Goal: Find contact information: Find contact information

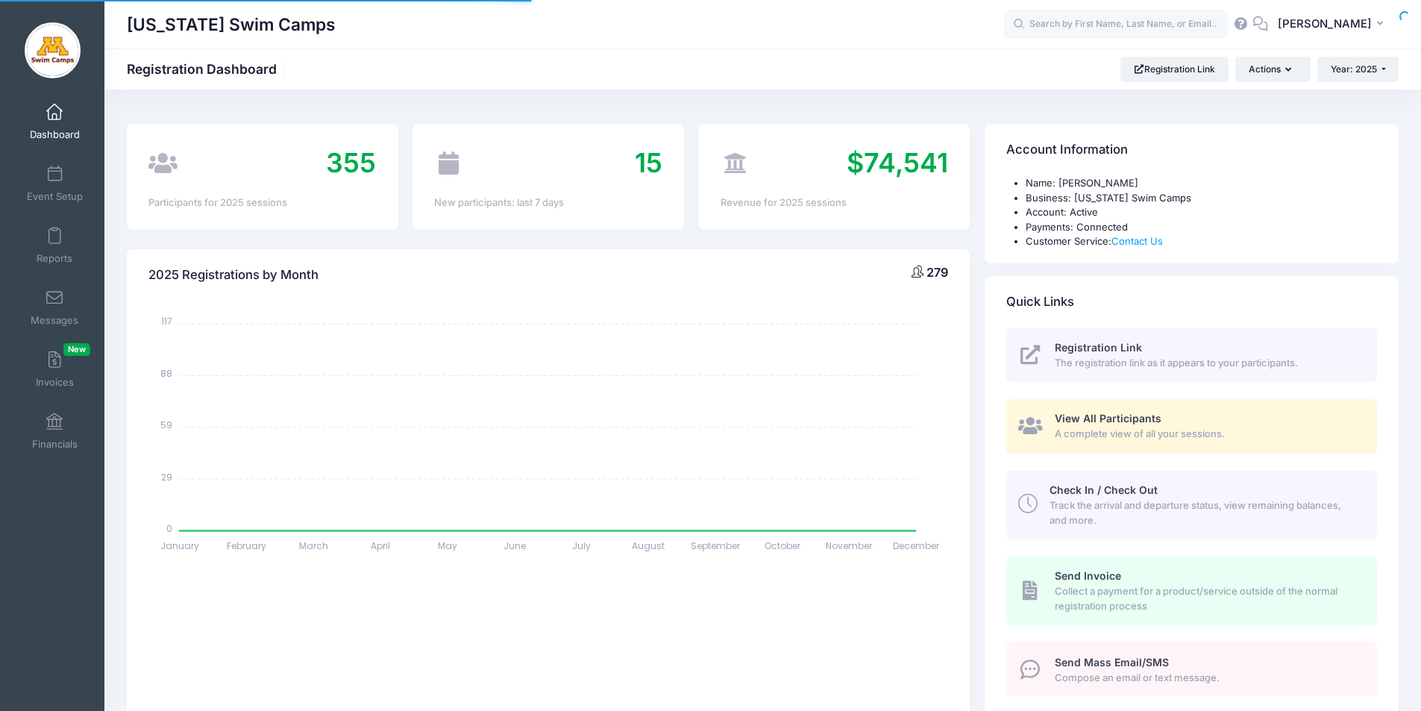
select select
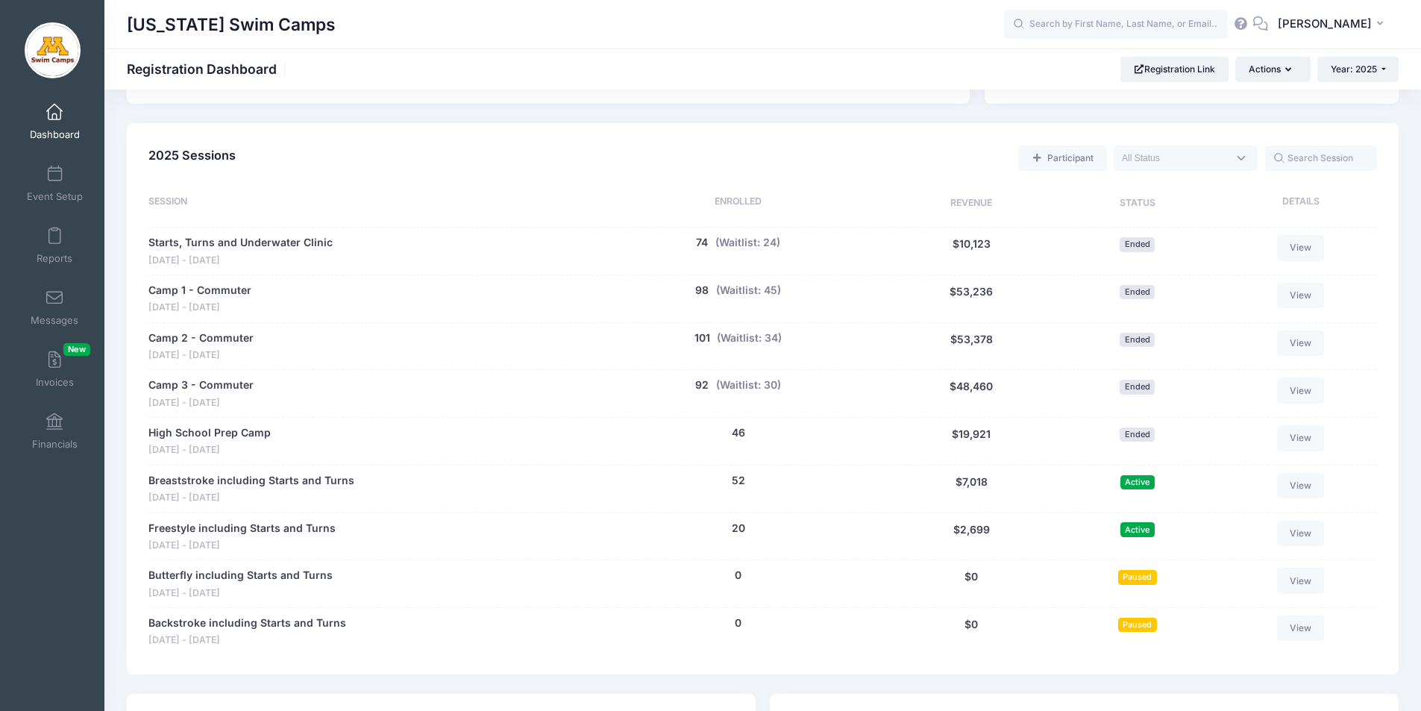
scroll to position [647, 0]
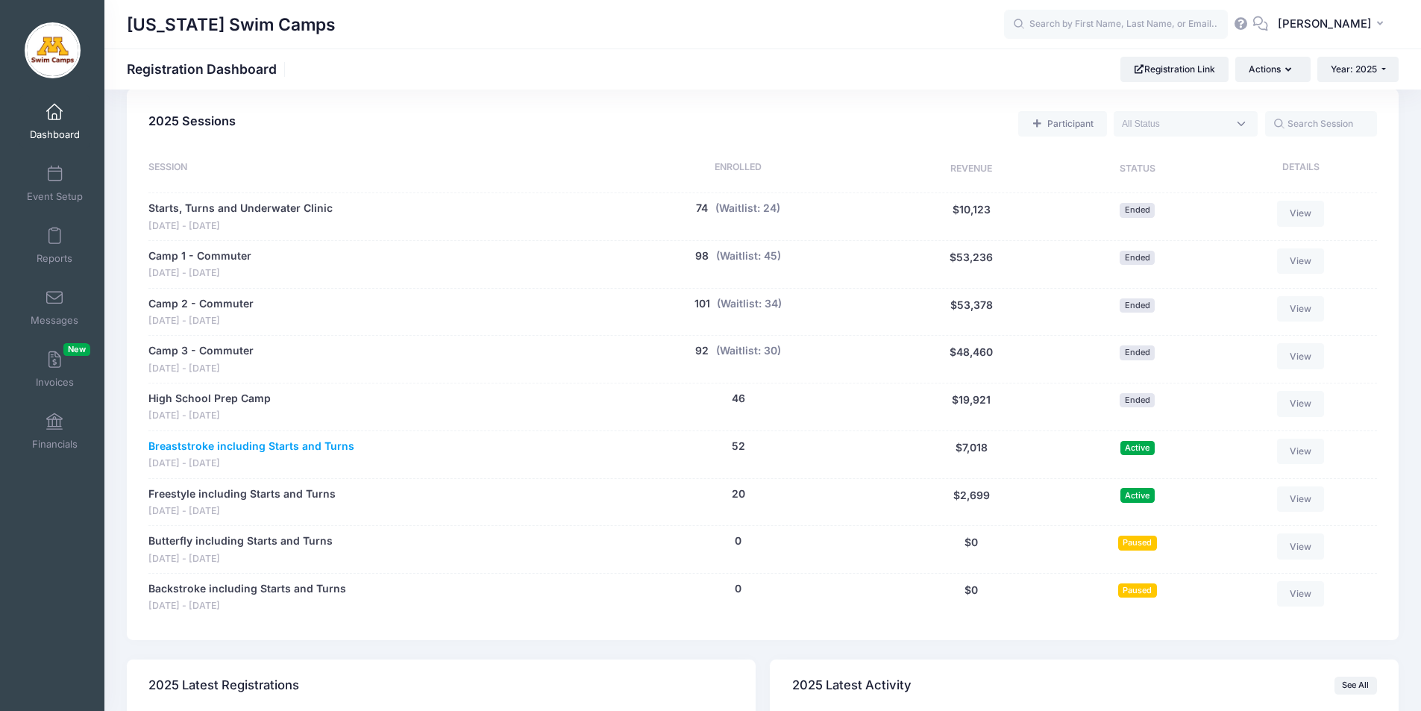
click at [302, 447] on link "Breaststroke including Starts and Turns" at bounding box center [251, 447] width 206 height 16
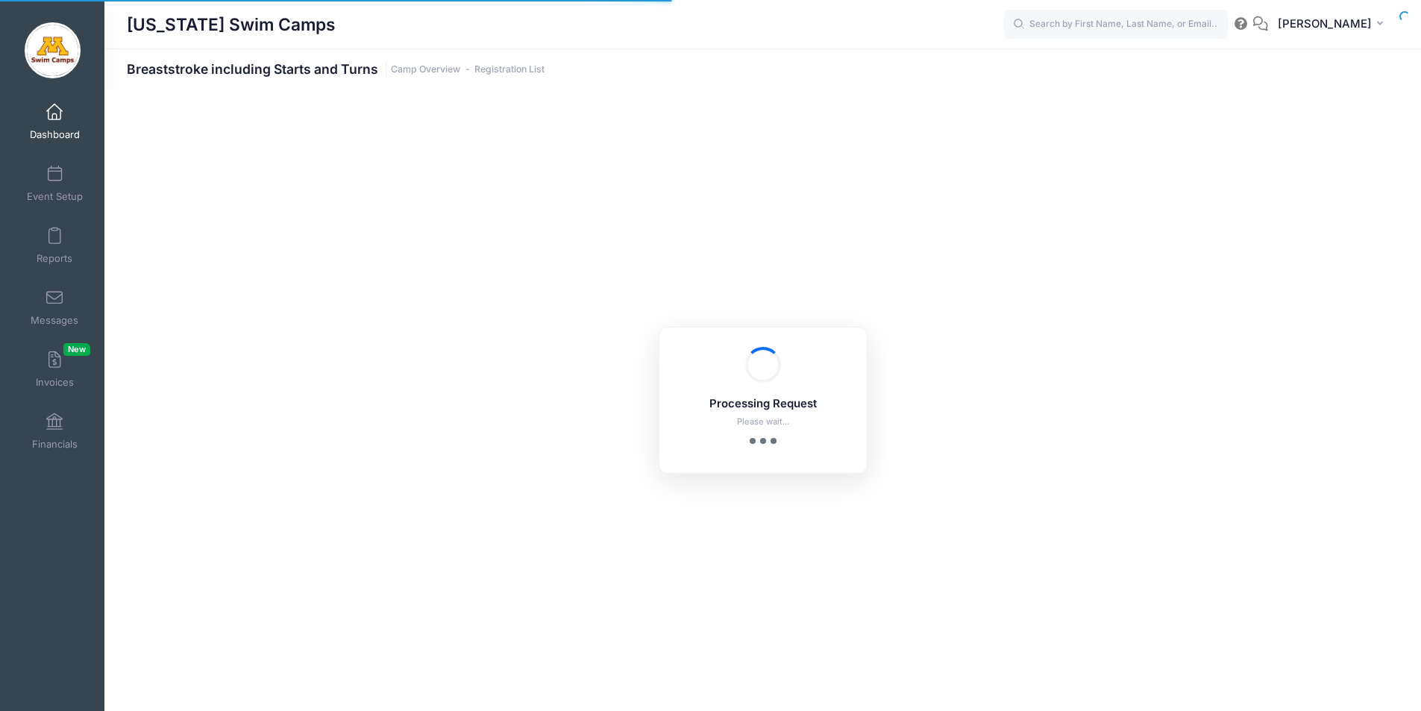
select select "10"
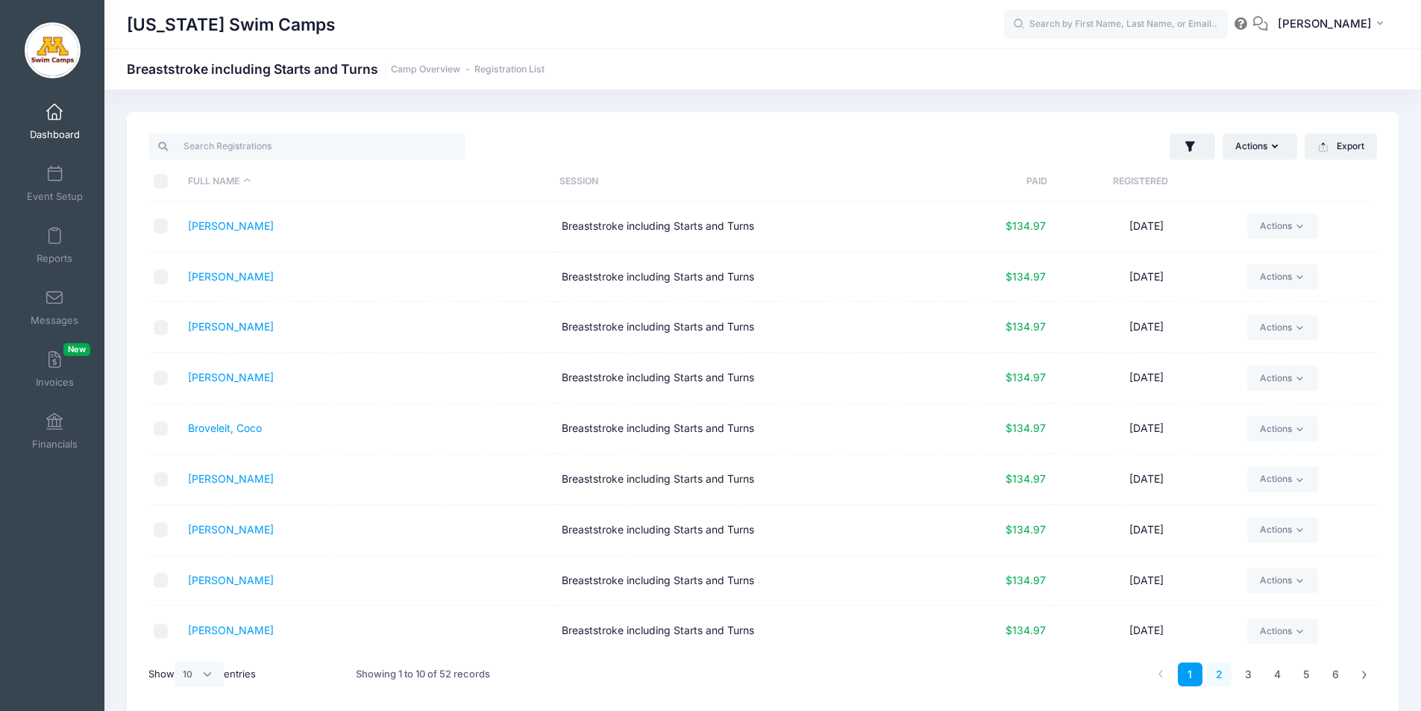
click at [1219, 676] on link "2" at bounding box center [1219, 674] width 25 height 25
click at [1243, 679] on link "3" at bounding box center [1248, 674] width 25 height 25
click at [235, 375] on link "Jeronimus, Sophia" at bounding box center [231, 377] width 86 height 13
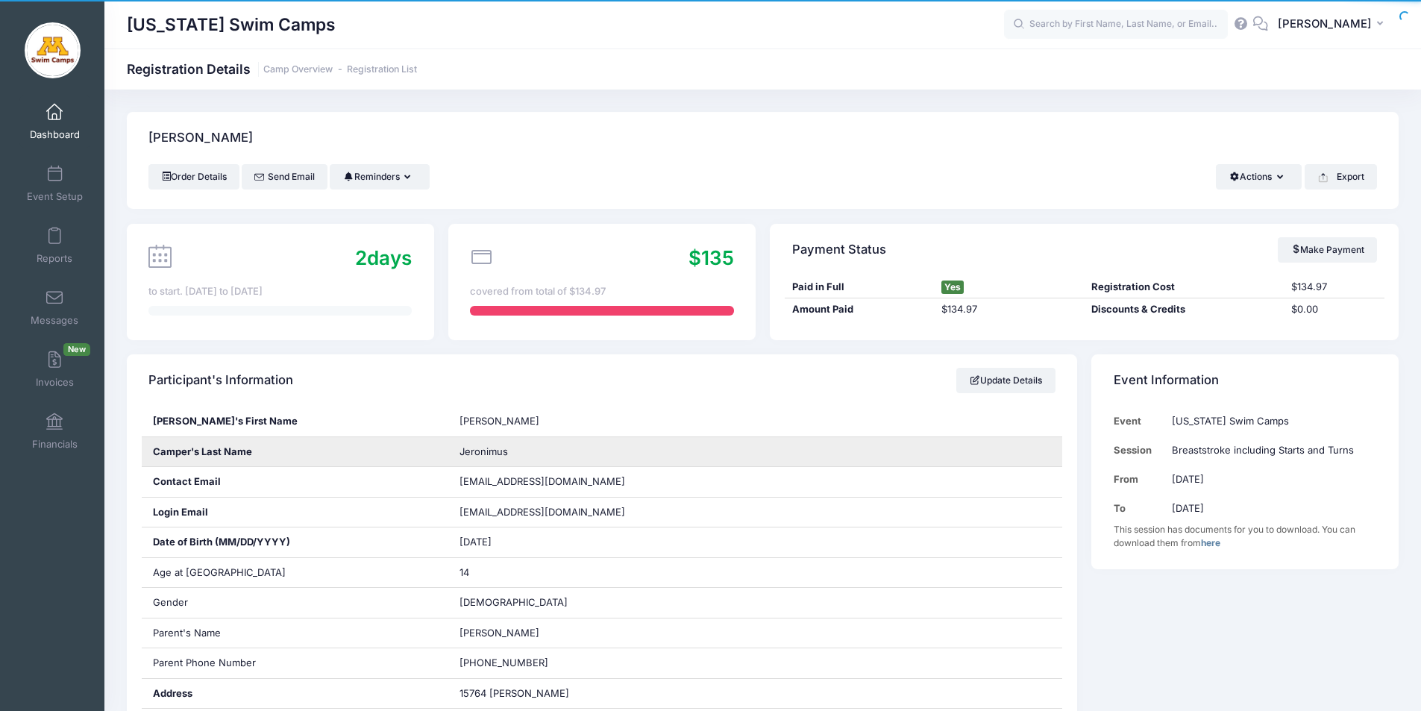
click at [482, 456] on span "Jeronimus" at bounding box center [483, 451] width 48 height 12
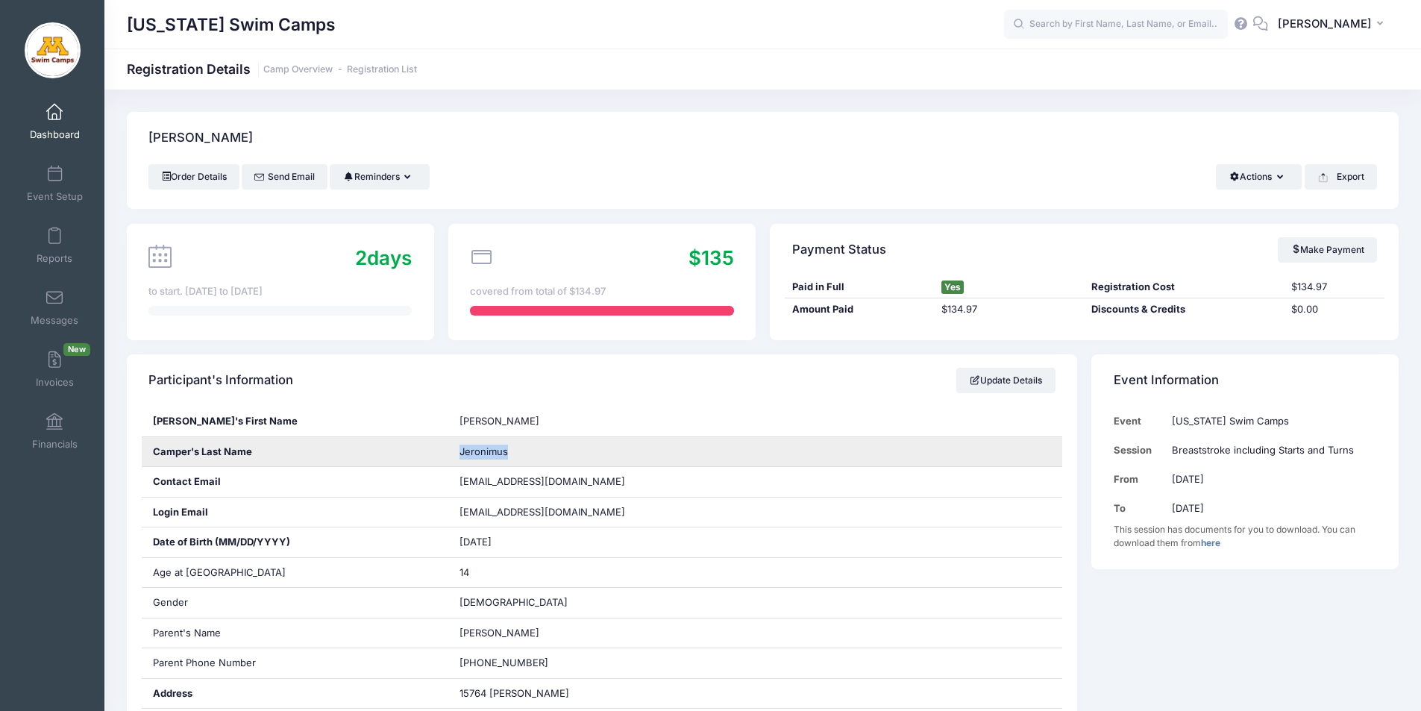
click at [482, 456] on span "Jeronimus" at bounding box center [483, 451] width 48 height 12
copy div "Jeronimus"
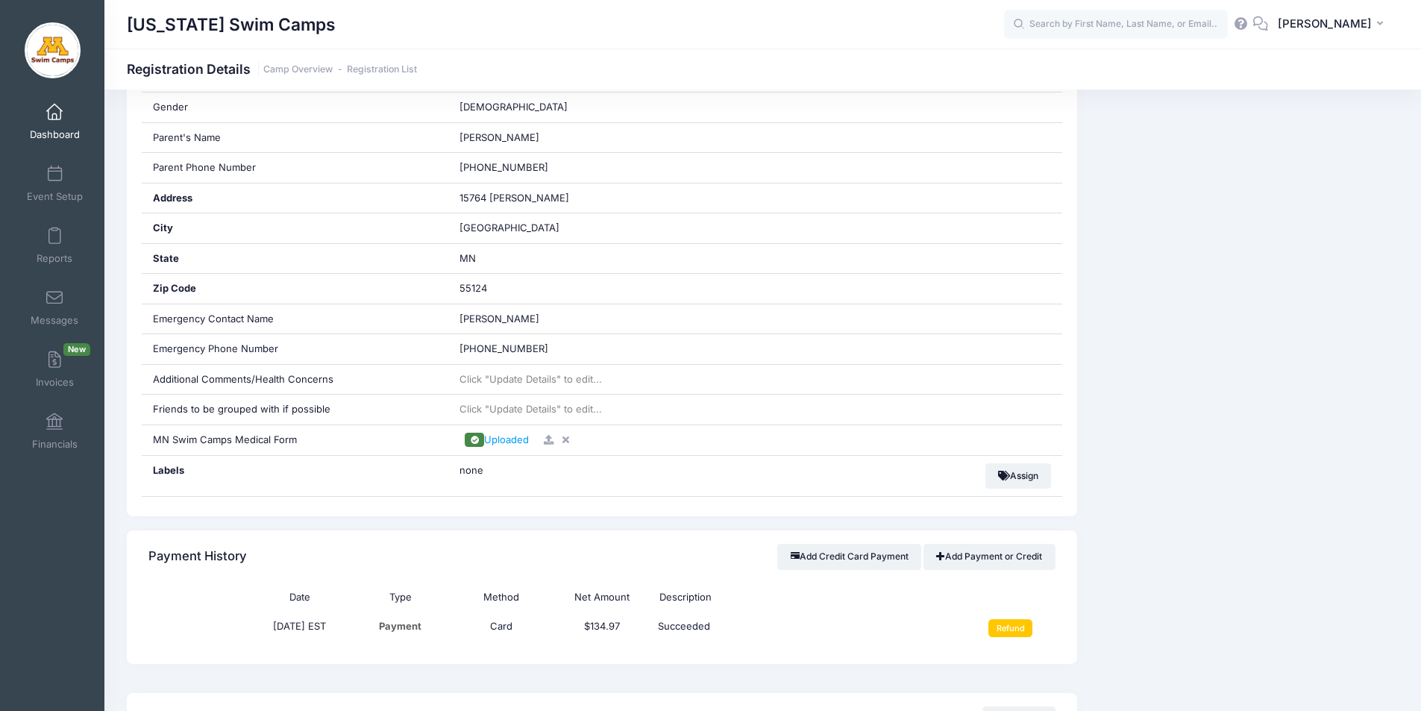
scroll to position [489, 0]
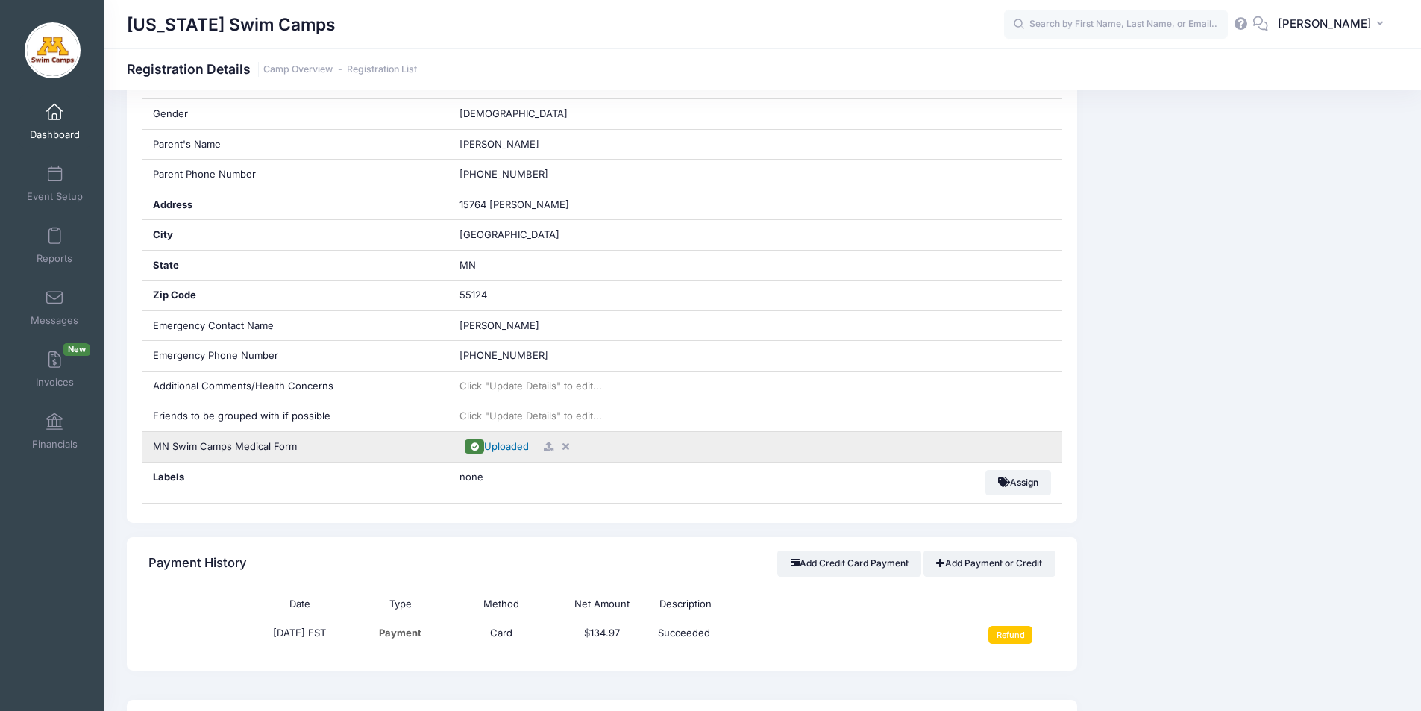
click at [497, 445] on span "Uploaded" at bounding box center [506, 446] width 45 height 12
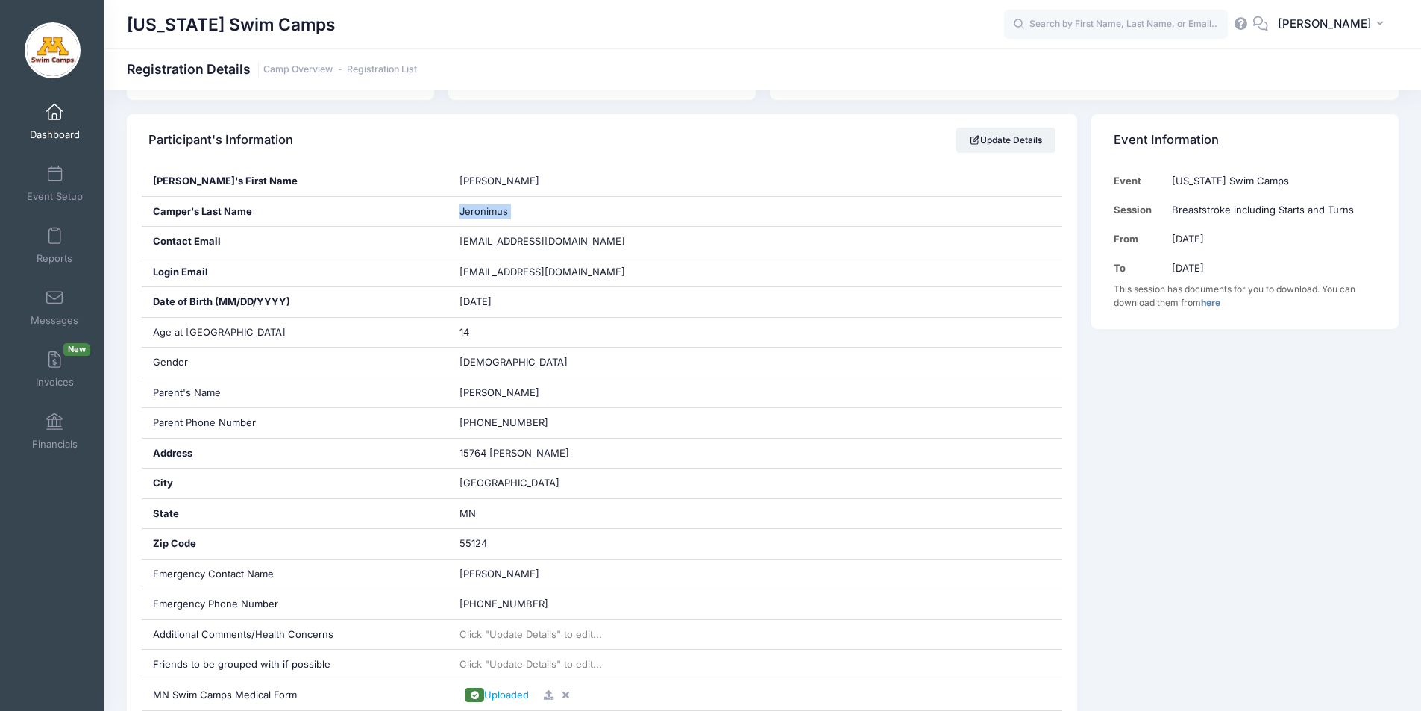
scroll to position [234, 0]
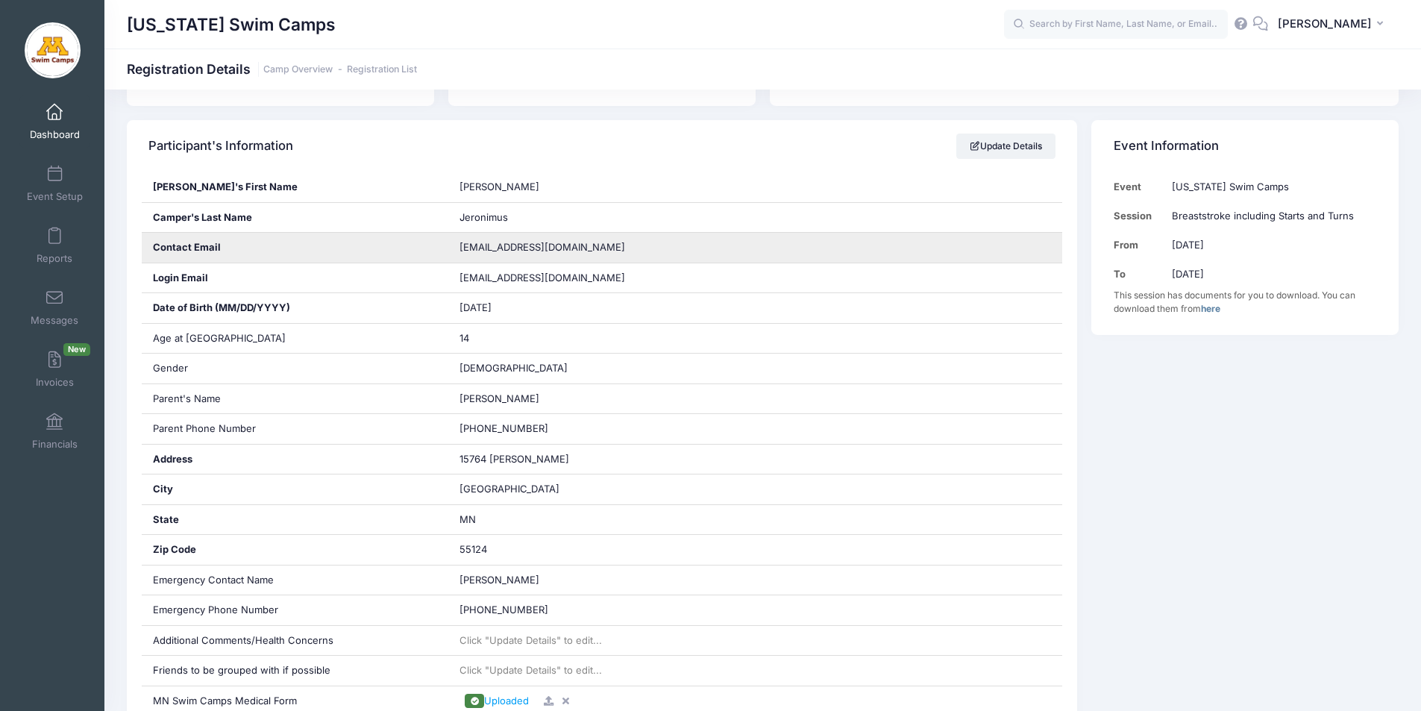
click at [512, 244] on span "[EMAIL_ADDRESS][DOMAIN_NAME]" at bounding box center [542, 247] width 166 height 12
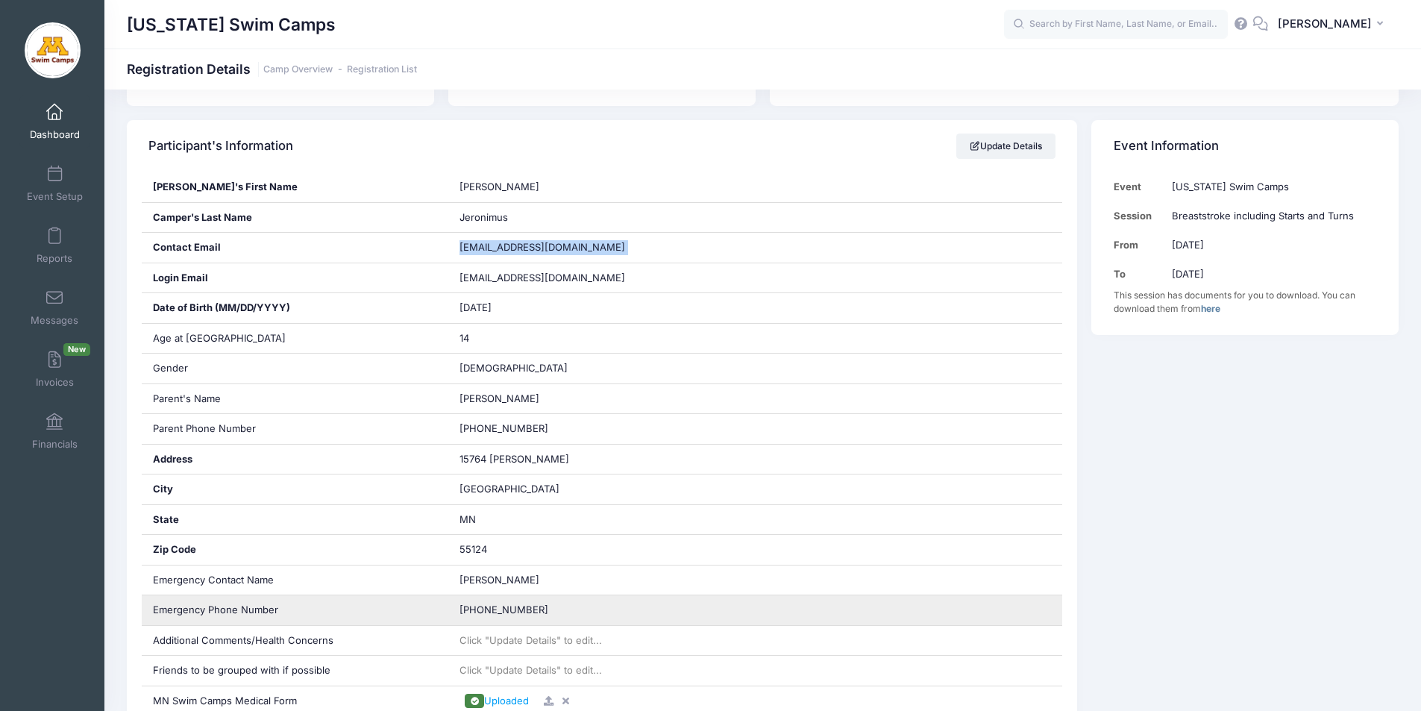
copy div "[EMAIL_ADDRESS][DOMAIN_NAME]"
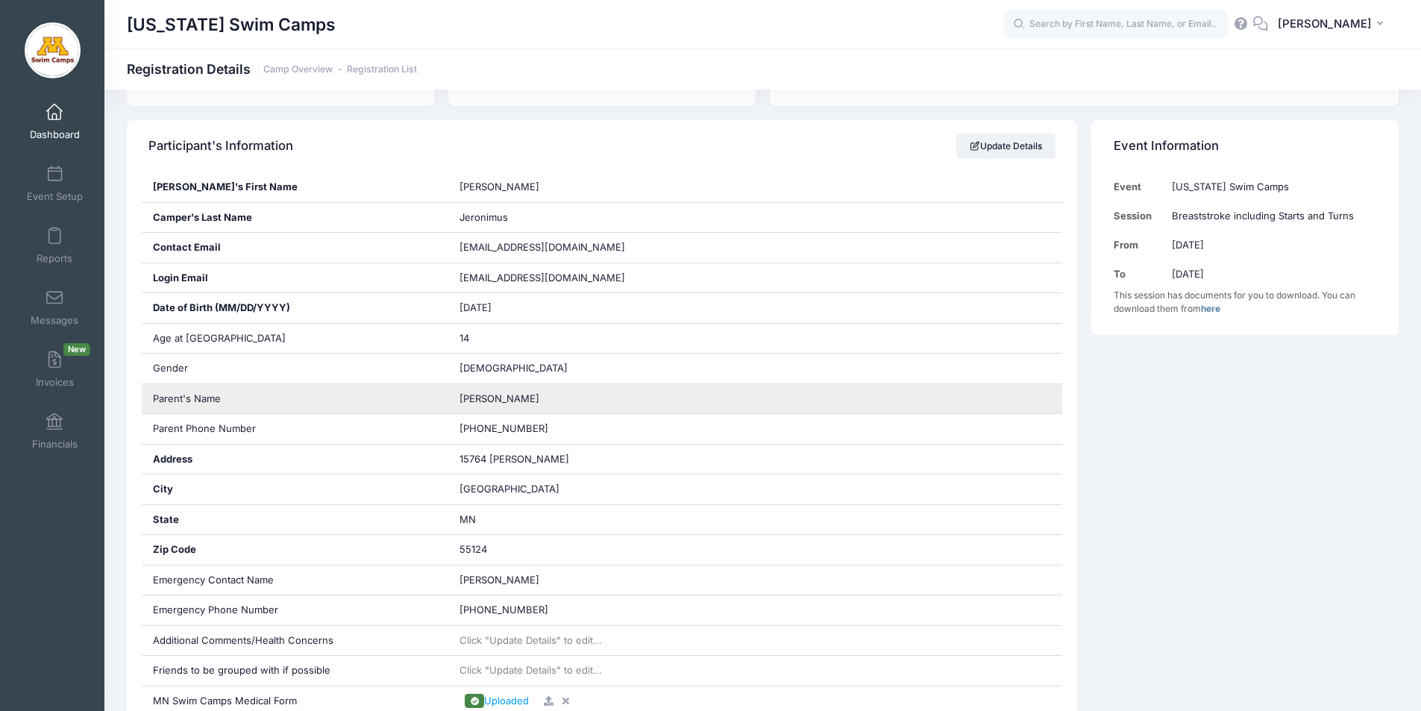
click at [492, 392] on span "[PERSON_NAME]" at bounding box center [499, 398] width 80 height 12
click at [492, 396] on span "[PERSON_NAME]" at bounding box center [499, 398] width 80 height 12
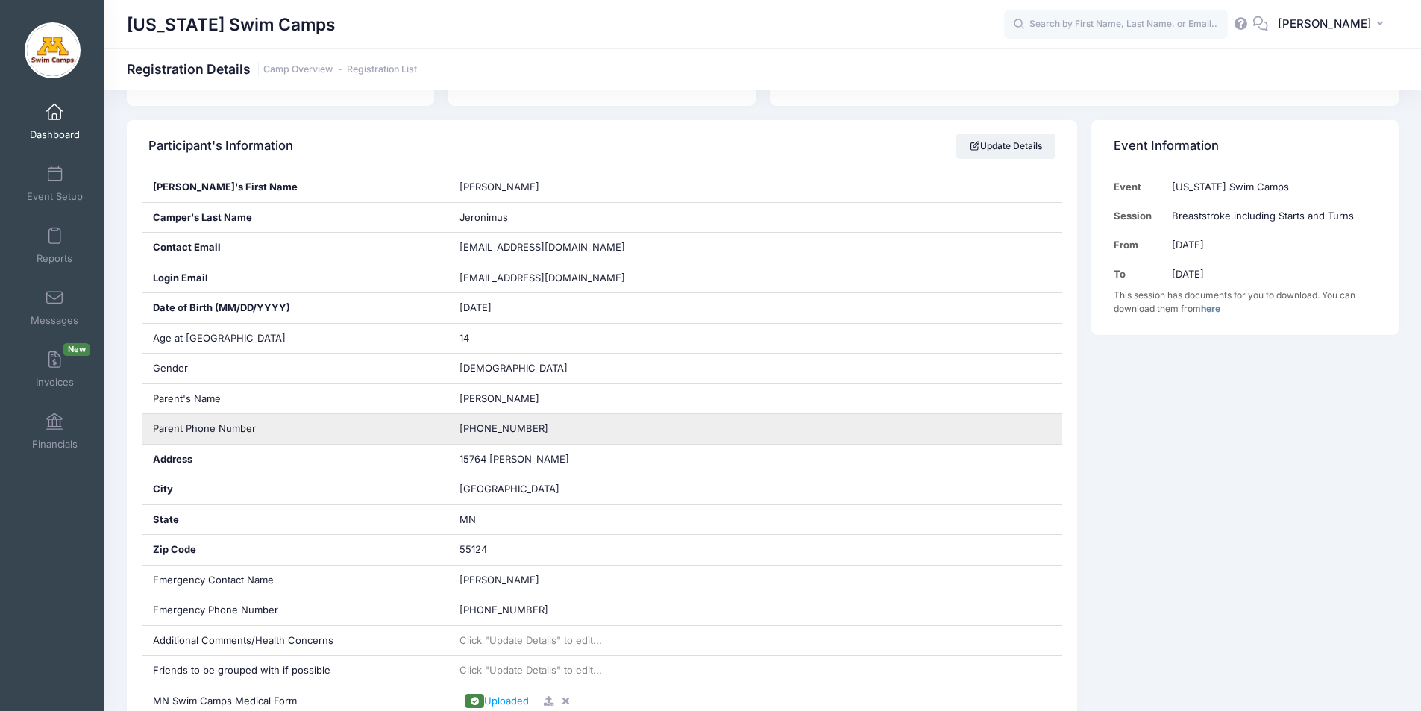
click at [474, 430] on span "[PHONE_NUMBER]" at bounding box center [503, 428] width 89 height 12
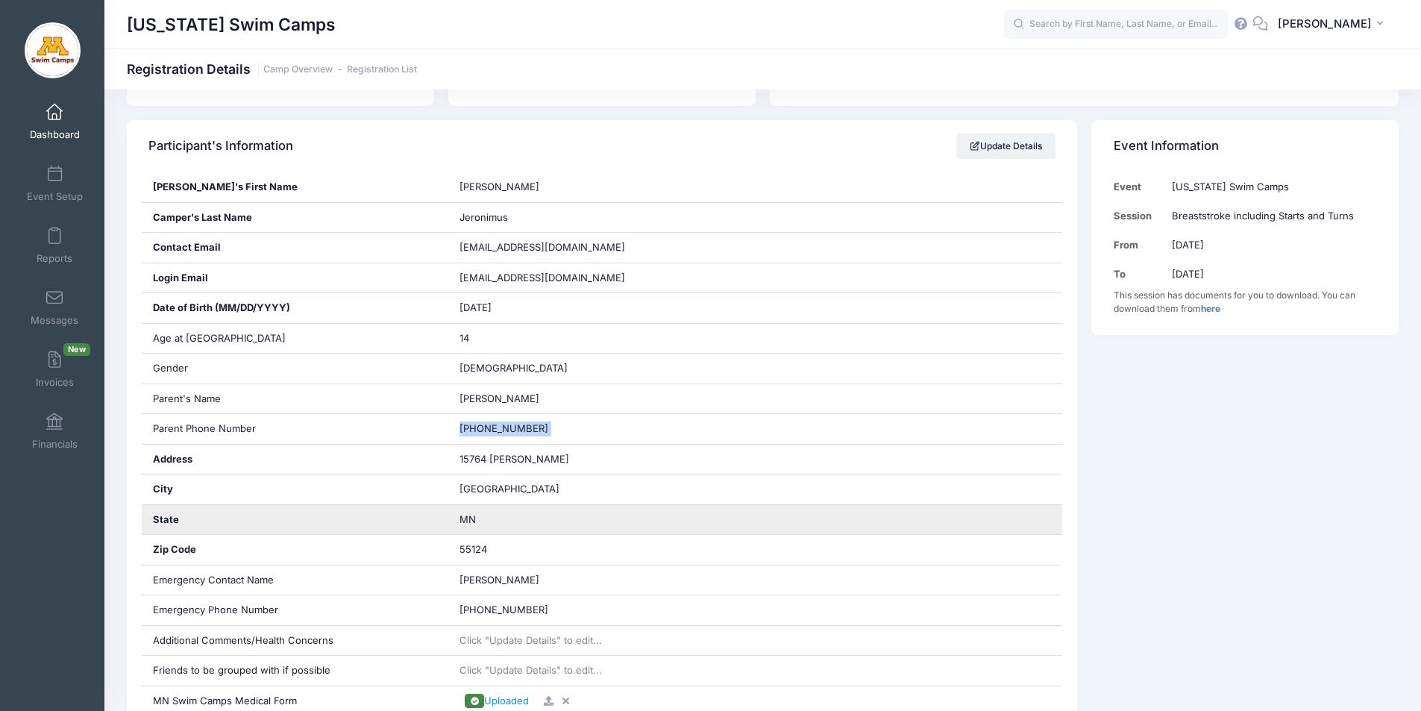
copy div "[PHONE_NUMBER]"
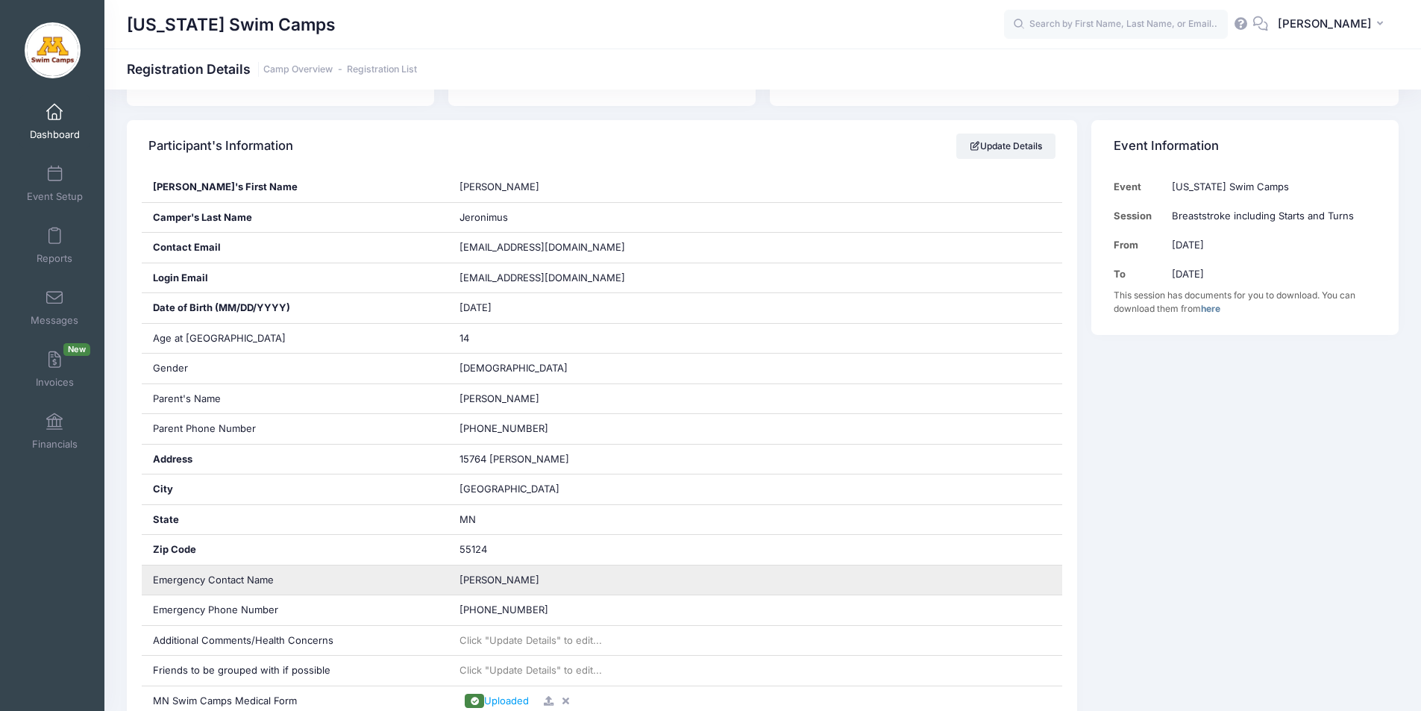
click at [489, 585] on span "[PERSON_NAME]" at bounding box center [499, 580] width 80 height 12
click at [489, 584] on span "[PERSON_NAME]" at bounding box center [499, 580] width 80 height 12
copy div "[PERSON_NAME]"
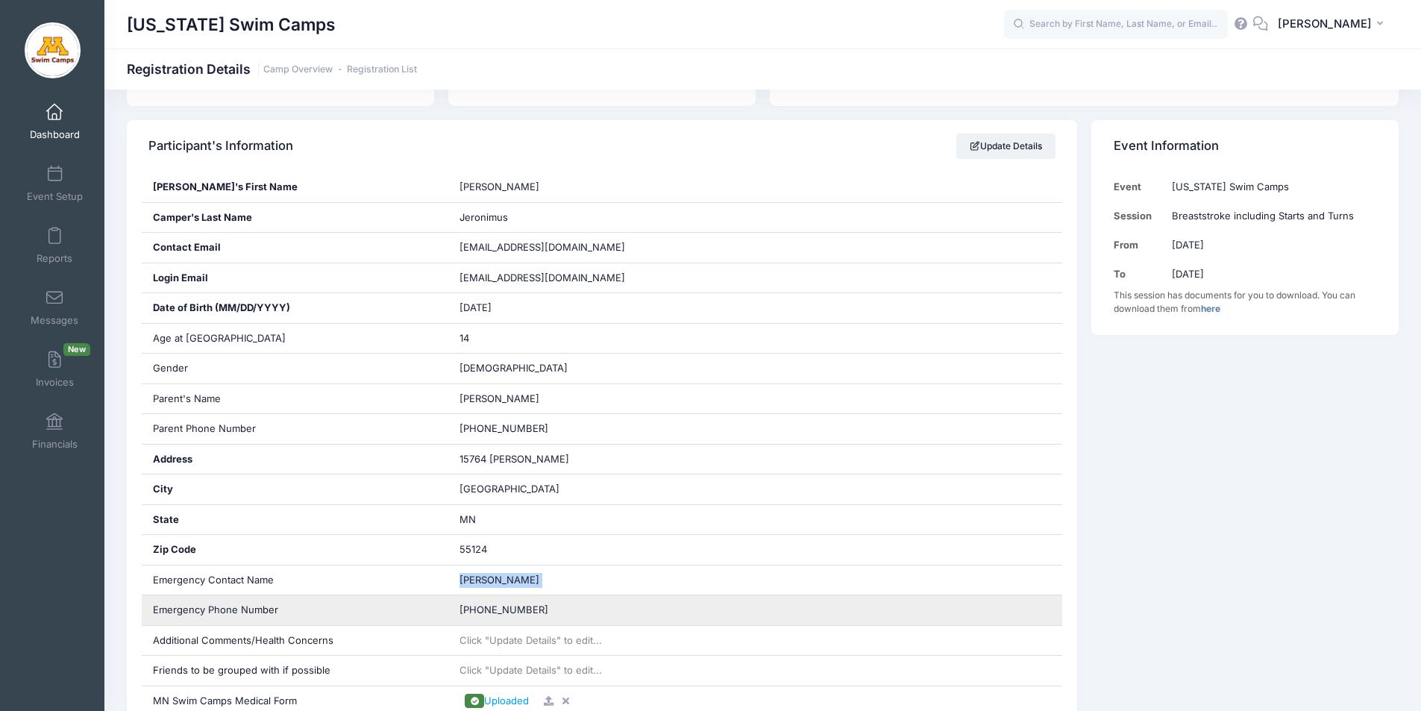
click at [497, 605] on span "[PHONE_NUMBER]" at bounding box center [503, 609] width 89 height 12
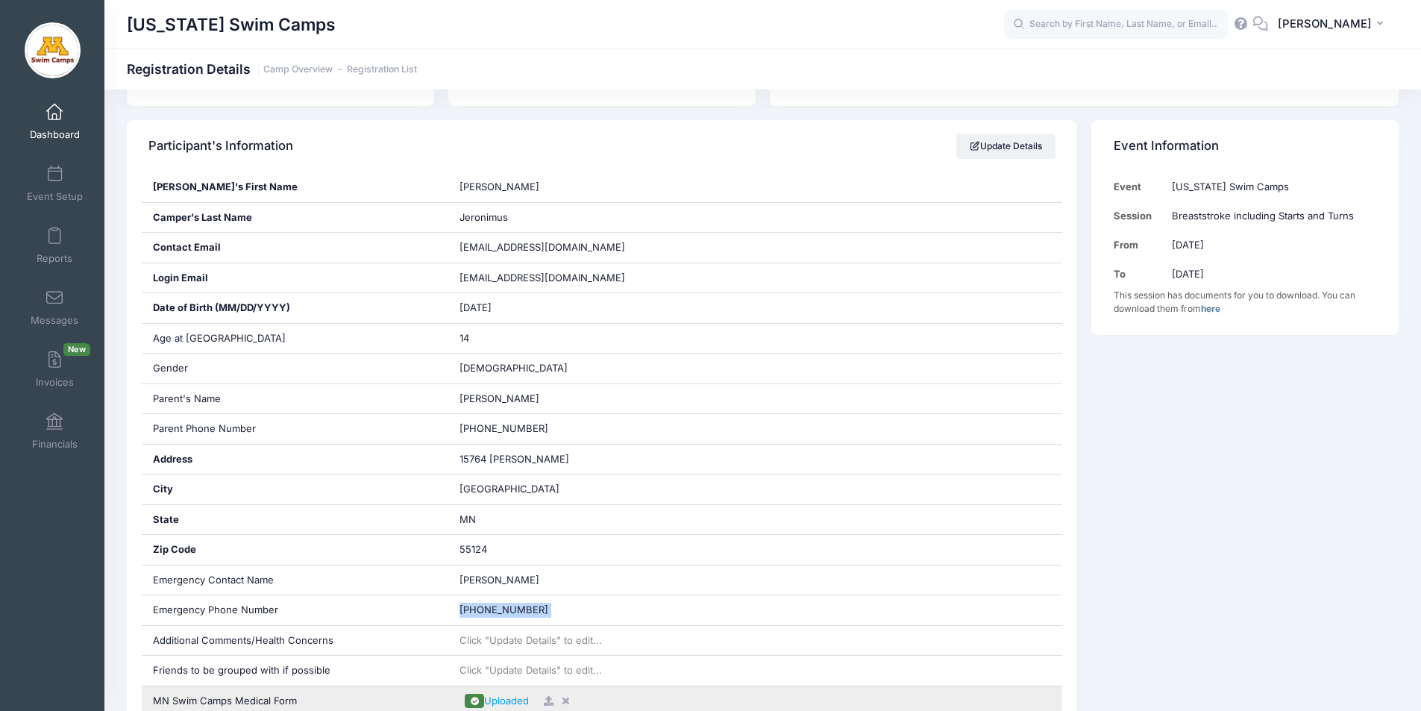
copy div "[PHONE_NUMBER]"
